Goal: Information Seeking & Learning: Learn about a topic

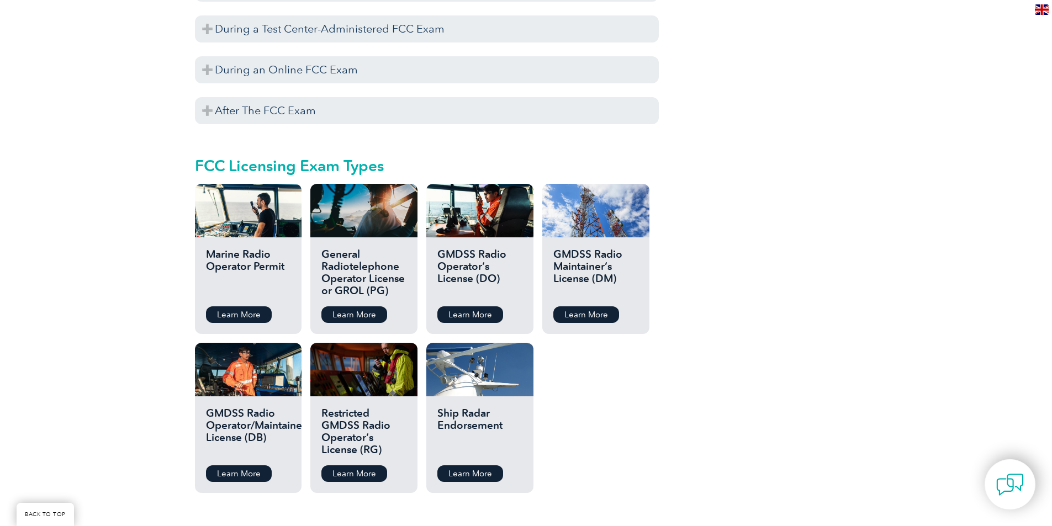
scroll to position [1159, 0]
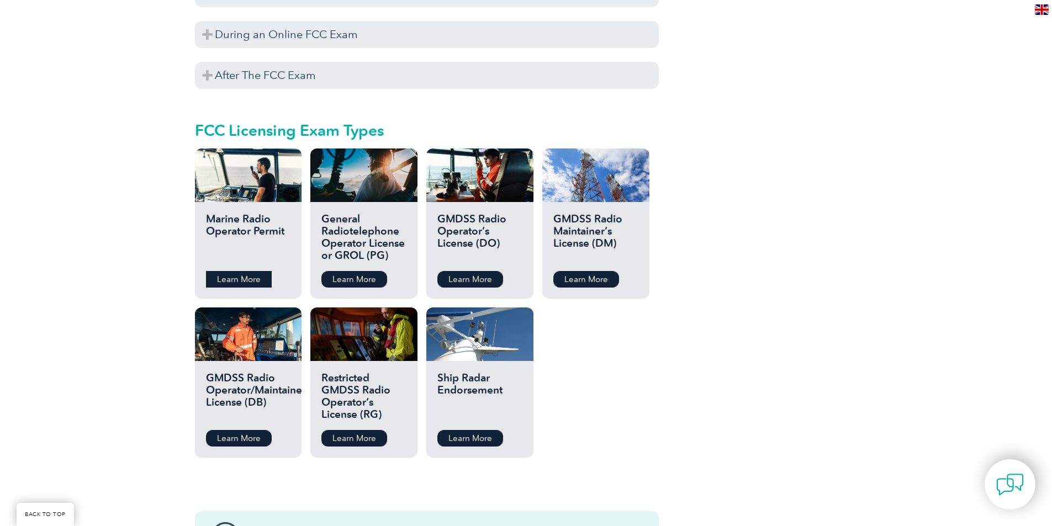
click at [230, 271] on link "Learn More" at bounding box center [239, 279] width 66 height 17
click at [347, 271] on link "Learn More" at bounding box center [354, 279] width 66 height 17
click at [458, 271] on link "Learn More" at bounding box center [470, 279] width 66 height 17
click at [579, 271] on link "Learn More" at bounding box center [586, 279] width 66 height 17
click at [238, 430] on link "Learn More" at bounding box center [239, 438] width 66 height 17
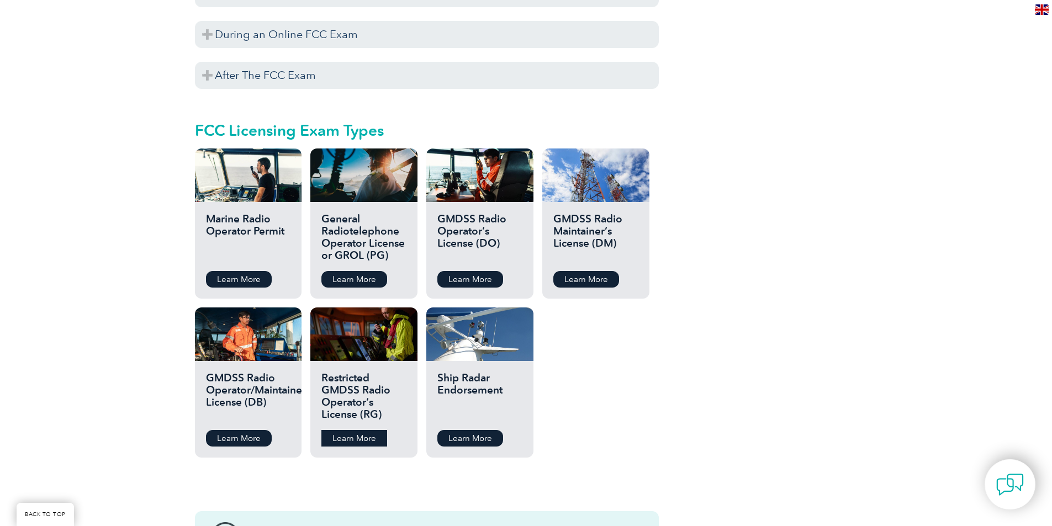
click at [338, 430] on link "Learn More" at bounding box center [354, 438] width 66 height 17
click at [463, 430] on link "Learn More" at bounding box center [470, 438] width 66 height 17
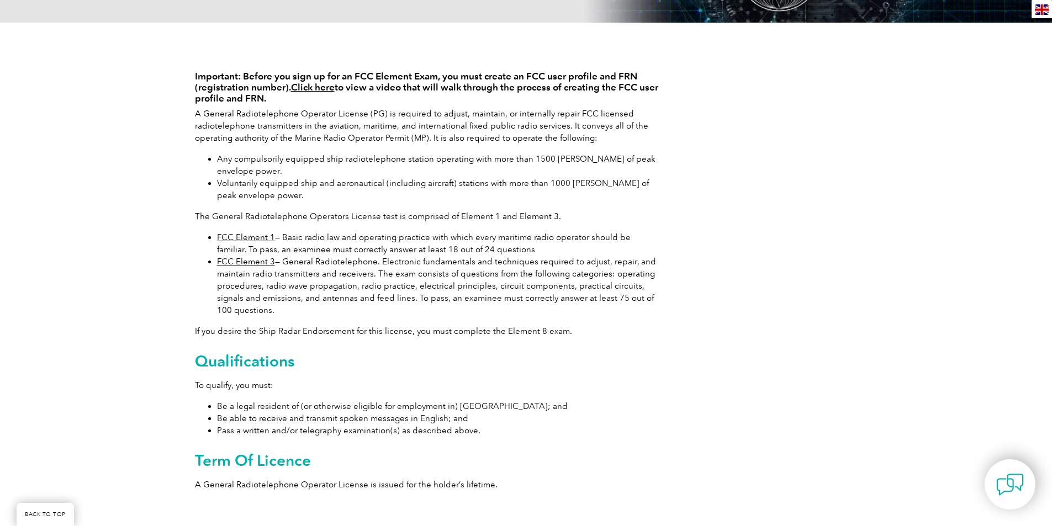
scroll to position [221, 0]
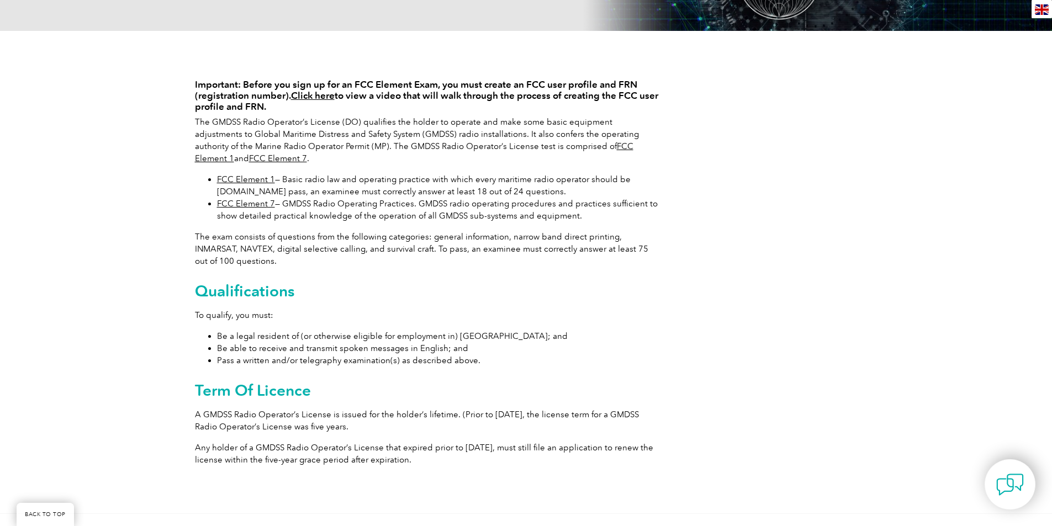
scroll to position [221, 0]
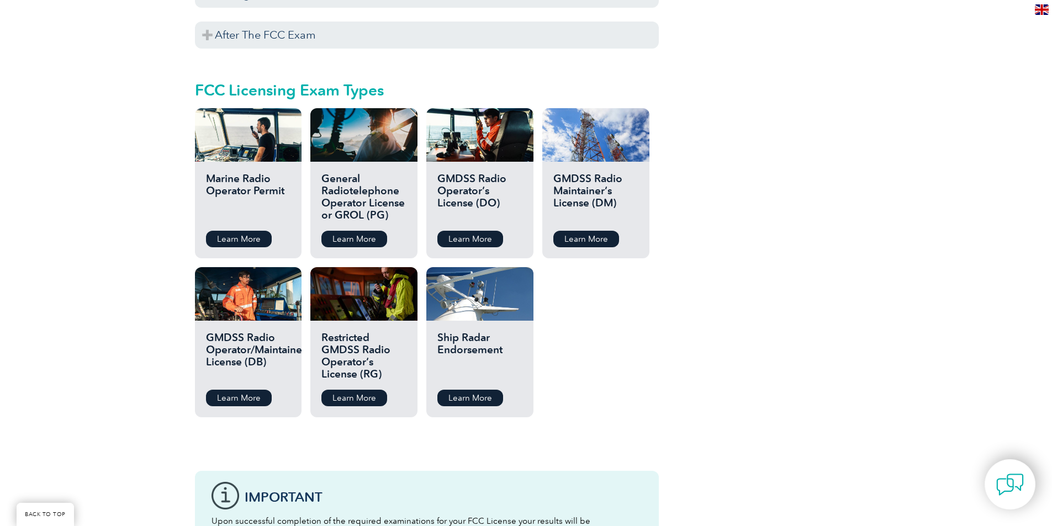
scroll to position [1215, 0]
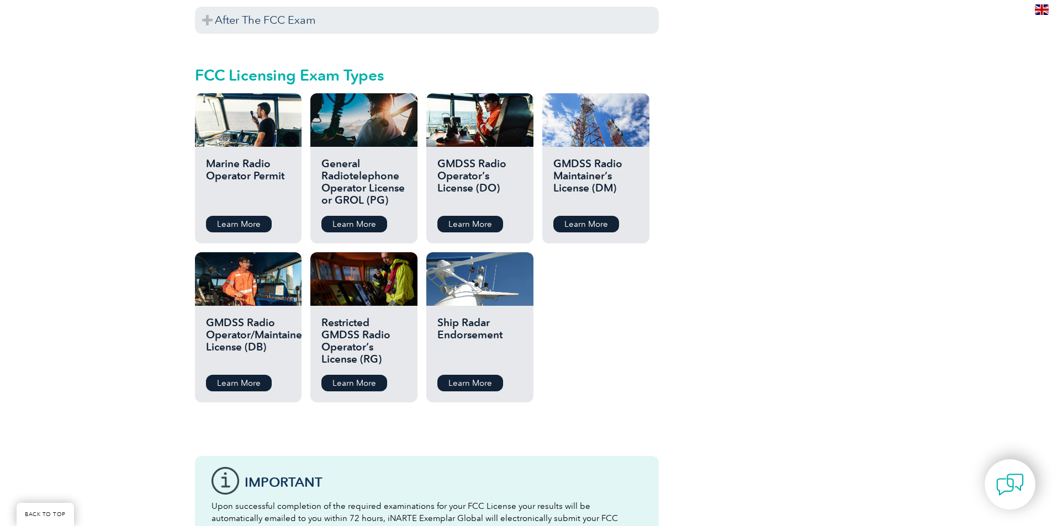
click at [489, 317] on h2 "Ship Radar Endorsement" at bounding box center [479, 342] width 84 height 50
click at [473, 317] on h2 "Ship Radar Endorsement" at bounding box center [479, 342] width 84 height 50
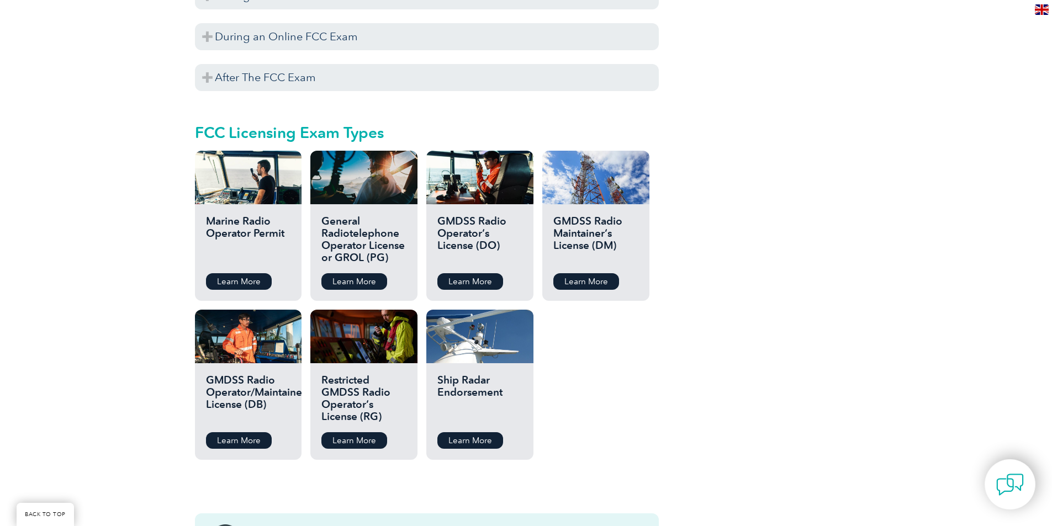
scroll to position [1159, 0]
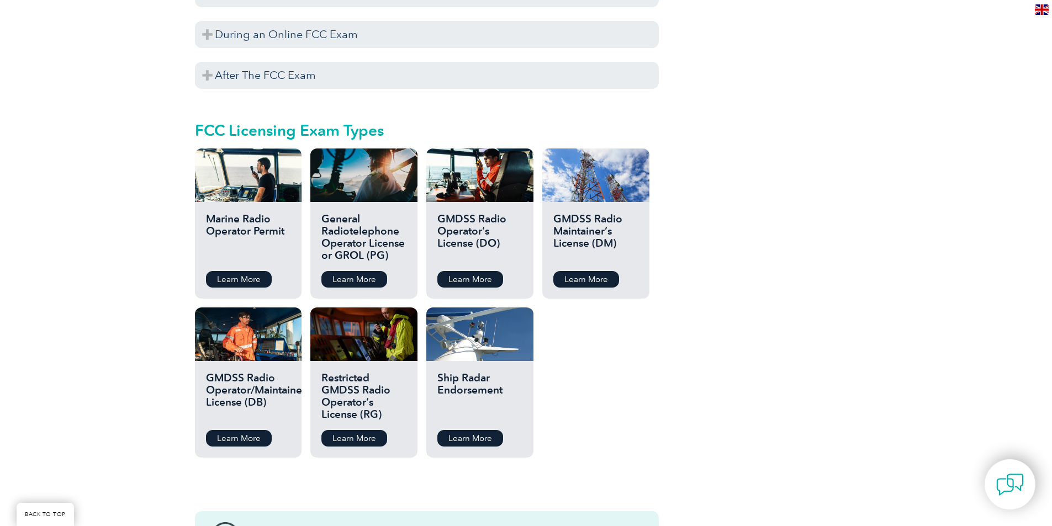
click at [470, 361] on div "Ship Radar Endorsement Learn More" at bounding box center [479, 409] width 107 height 97
click at [470, 332] on div at bounding box center [479, 335] width 107 height 54
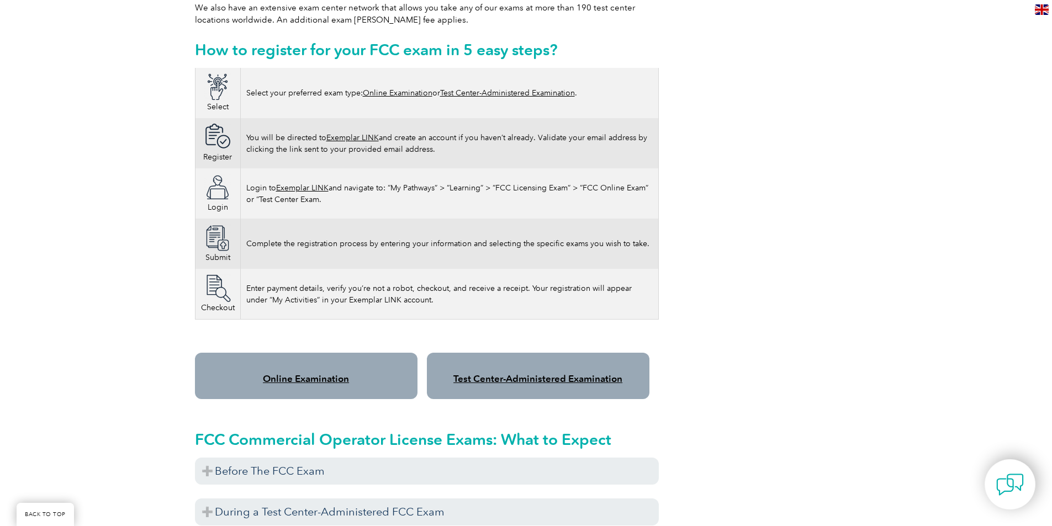
scroll to position [718, 0]
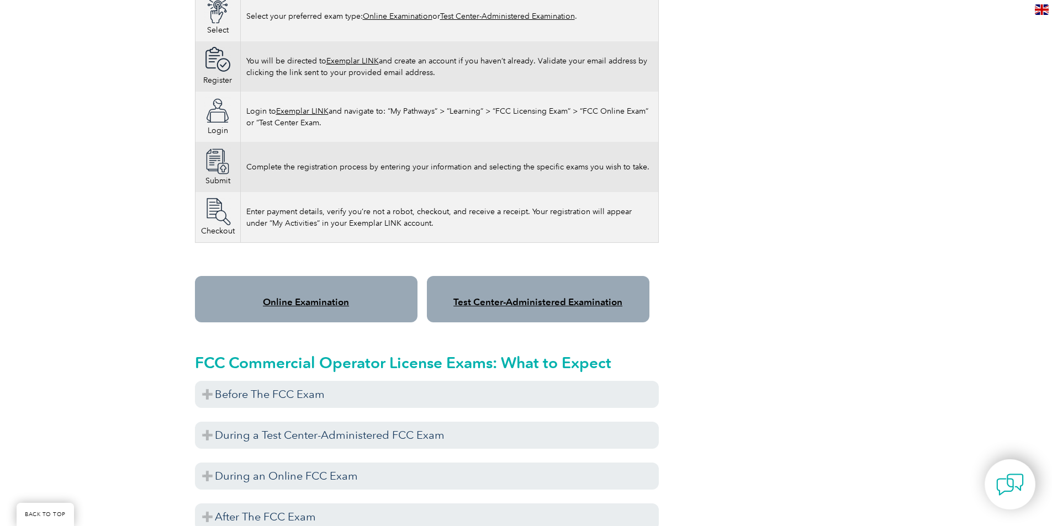
click at [302, 296] on link "Online Examination" at bounding box center [306, 301] width 86 height 11
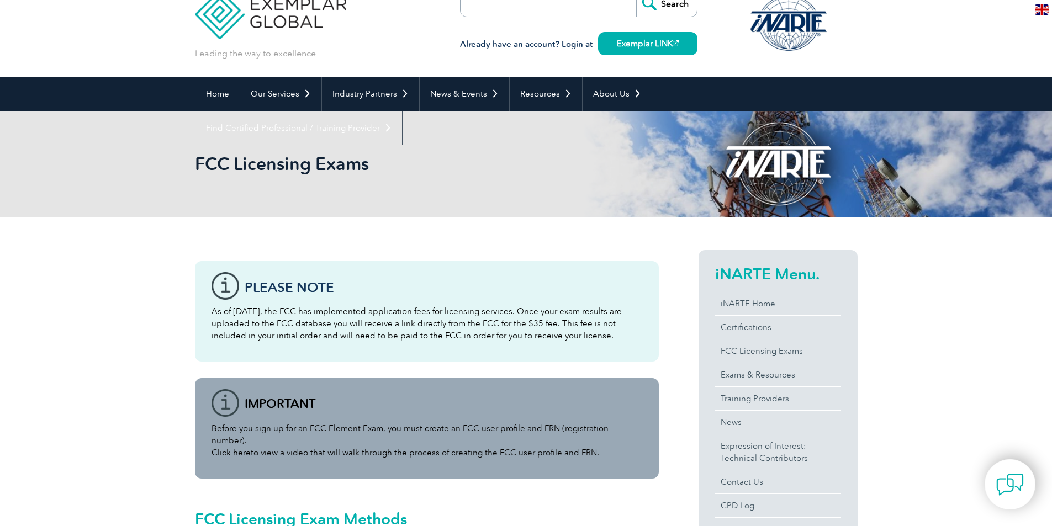
scroll to position [0, 0]
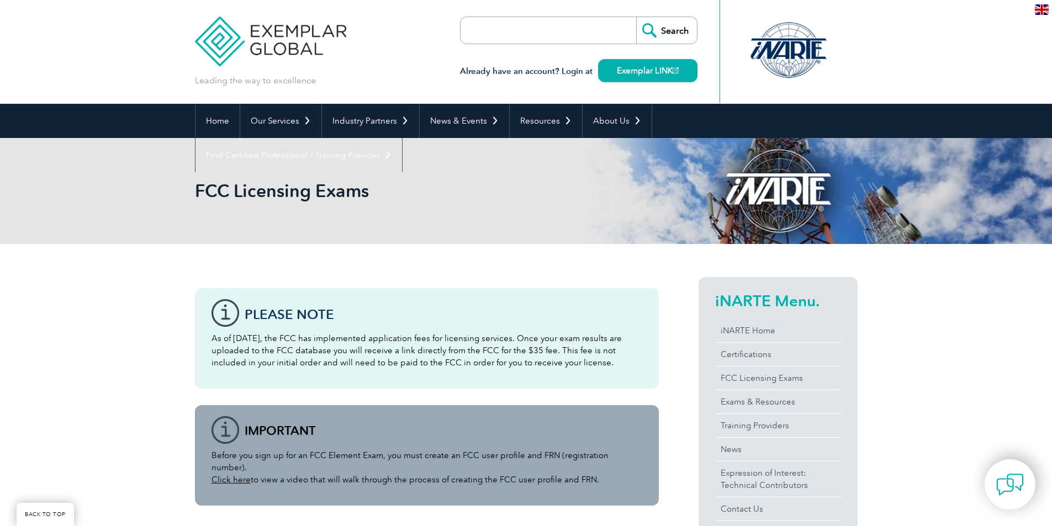
scroll to position [1159, 0]
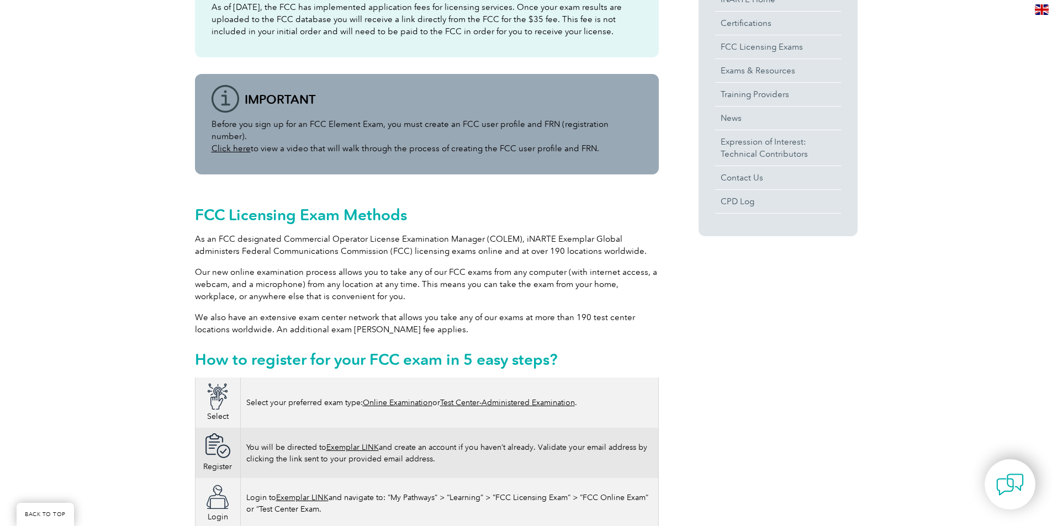
scroll to position [0, 0]
